Goal: Task Accomplishment & Management: Use online tool/utility

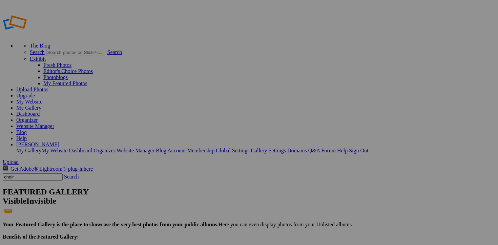
type input "choir"
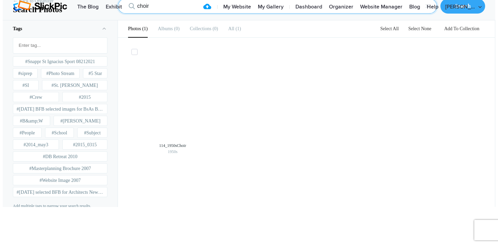
click at [153, 14] on input "choir" at bounding box center [277, 6] width 319 height 15
type input "choral"
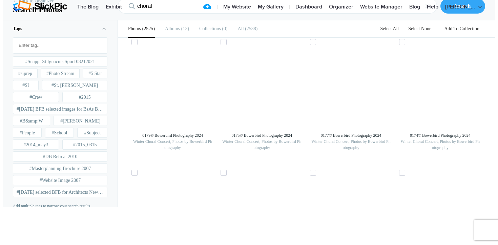
scroll to position [129, 0]
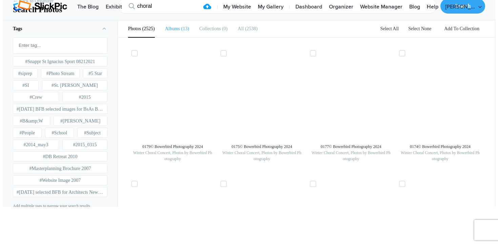
click at [173, 31] on b "Albums" at bounding box center [172, 28] width 15 height 5
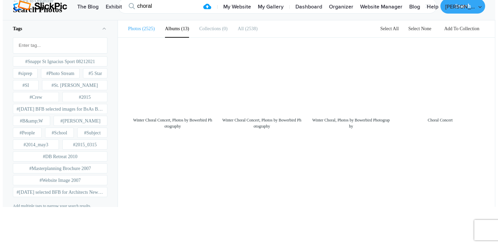
click at [146, 31] on span "2525" at bounding box center [148, 28] width 14 height 5
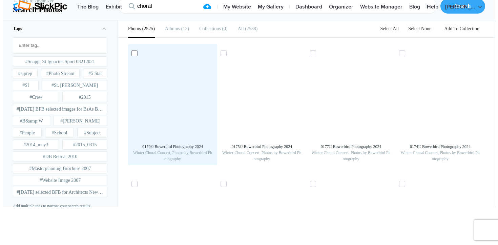
click at [132, 56] on span at bounding box center [134, 53] width 6 height 6
click at [133, 55] on input "checkbox" at bounding box center [135, 52] width 4 height 4
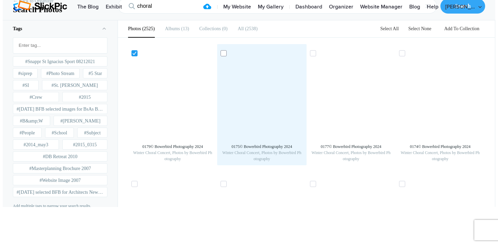
click at [224, 56] on span at bounding box center [224, 53] width 6 height 6
click at [224, 55] on input "checkbox" at bounding box center [224, 52] width 4 height 4
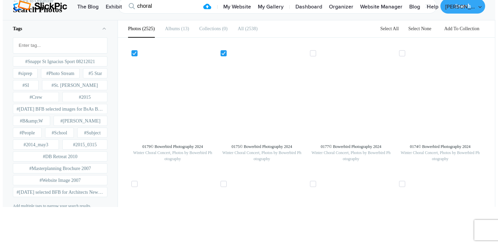
click at [469, 31] on link "Add To Collection" at bounding box center [462, 28] width 46 height 5
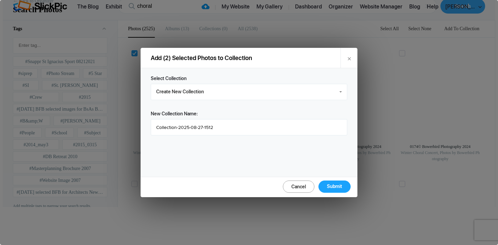
click at [291, 183] on link "Cancel" at bounding box center [299, 186] width 32 height 12
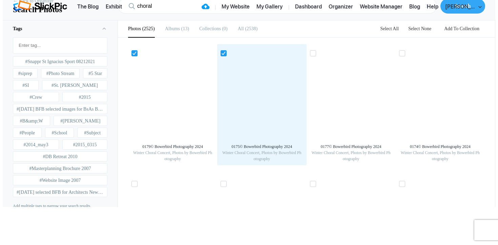
click at [222, 55] on icon at bounding box center [224, 52] width 4 height 3
click at [222, 55] on input "checkbox" at bounding box center [224, 52] width 4 height 4
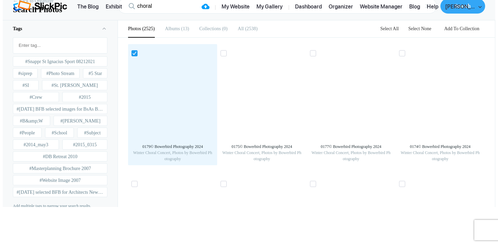
click at [133, 55] on use at bounding box center [134, 53] width 3 height 3
click at [133, 55] on input "checkbox" at bounding box center [135, 52] width 4 height 4
